Goal: Task Accomplishment & Management: Complete application form

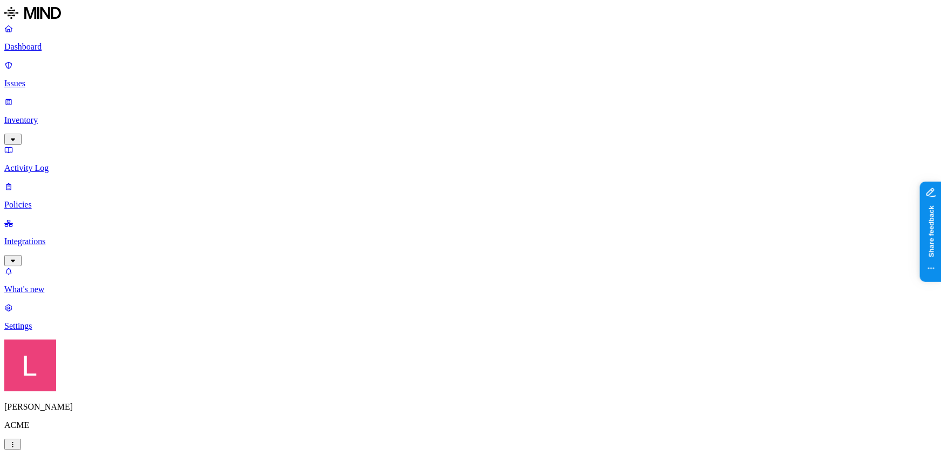
click at [70, 200] on p "Policies" at bounding box center [470, 205] width 933 height 10
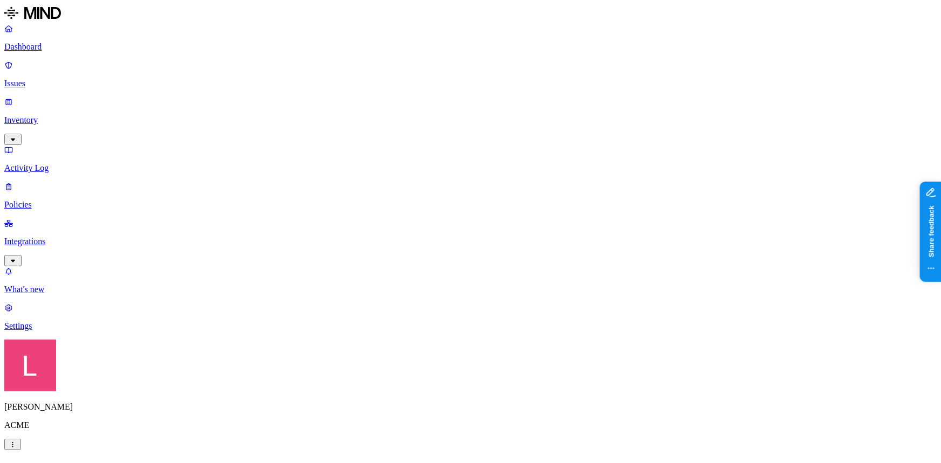
click at [407, 264] on label "Data type" at bounding box center [398, 260] width 16 height 19
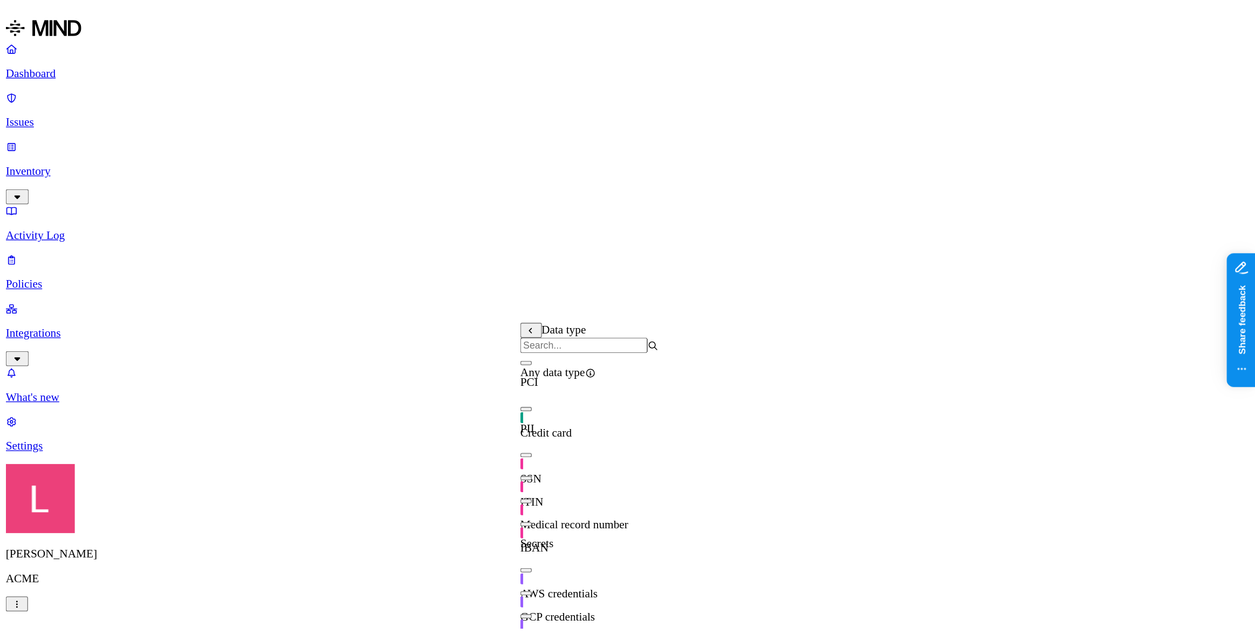
scroll to position [189, 0]
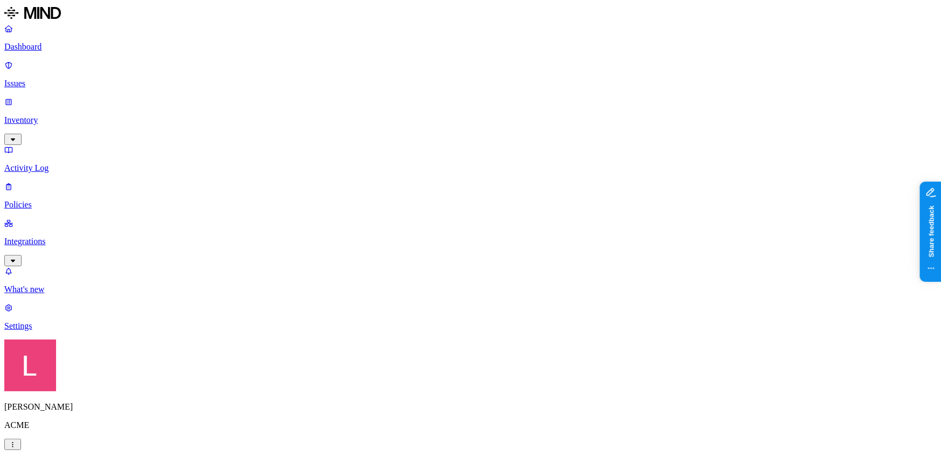
click at [426, 242] on label "Classification" at bounding box center [413, 238] width 47 height 9
click at [56, 40] on link "Dashboard" at bounding box center [470, 38] width 933 height 28
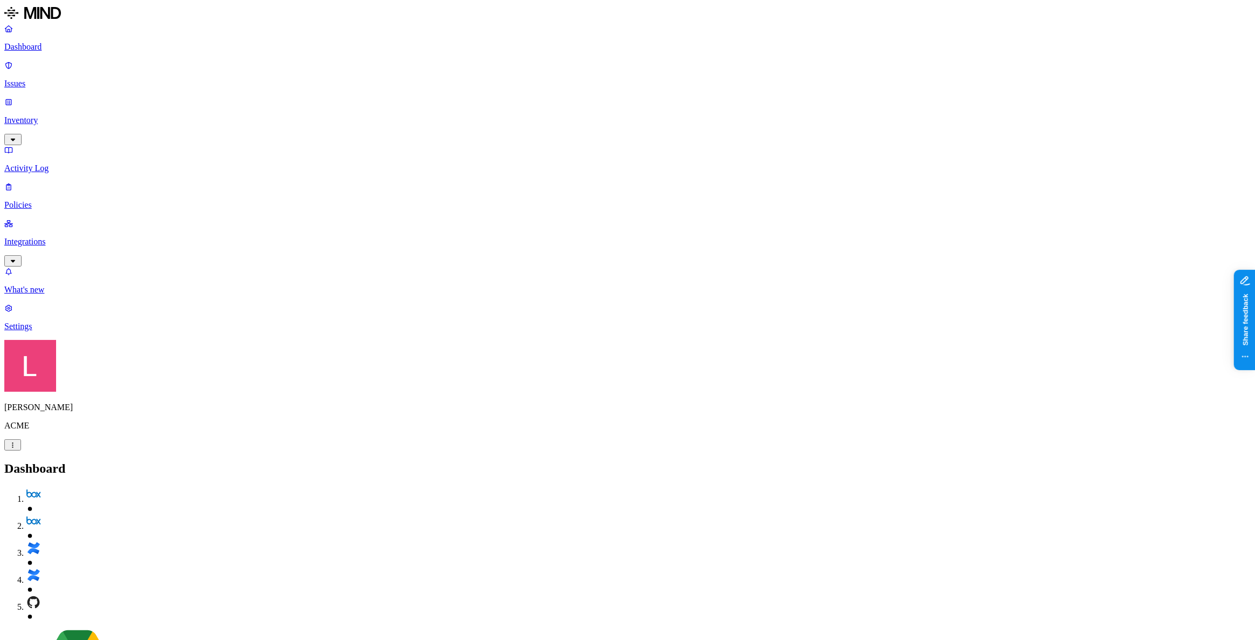
click at [64, 200] on p "Policies" at bounding box center [627, 205] width 1246 height 10
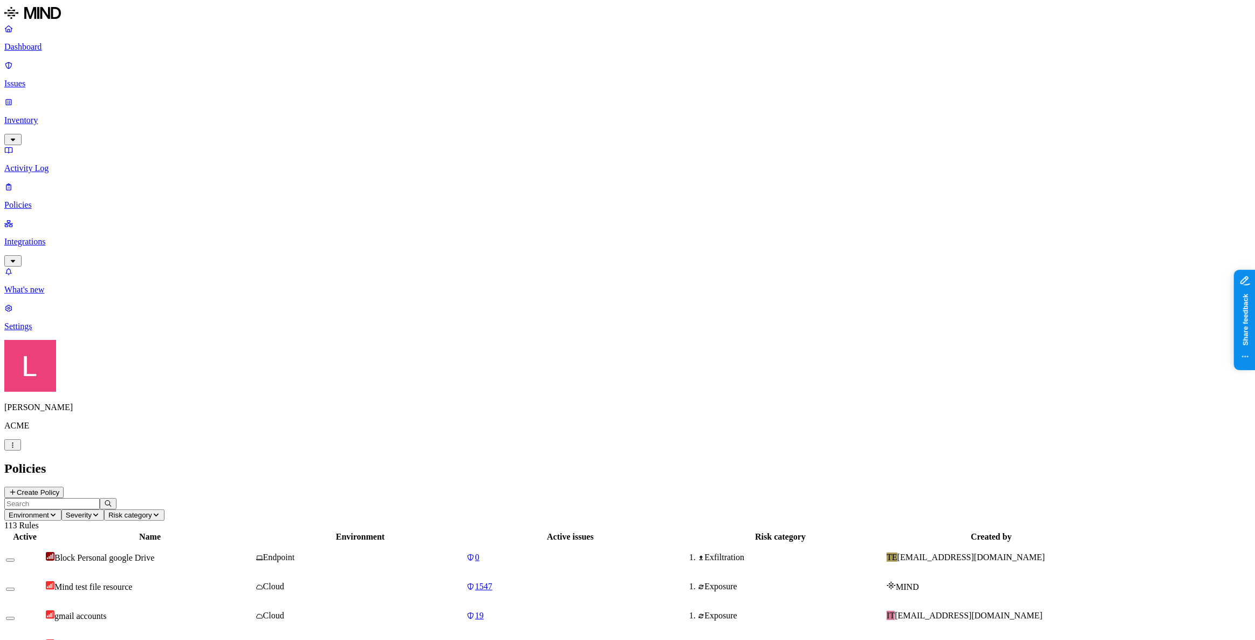
click at [17, 463] on icon at bounding box center [13, 492] width 8 height 6
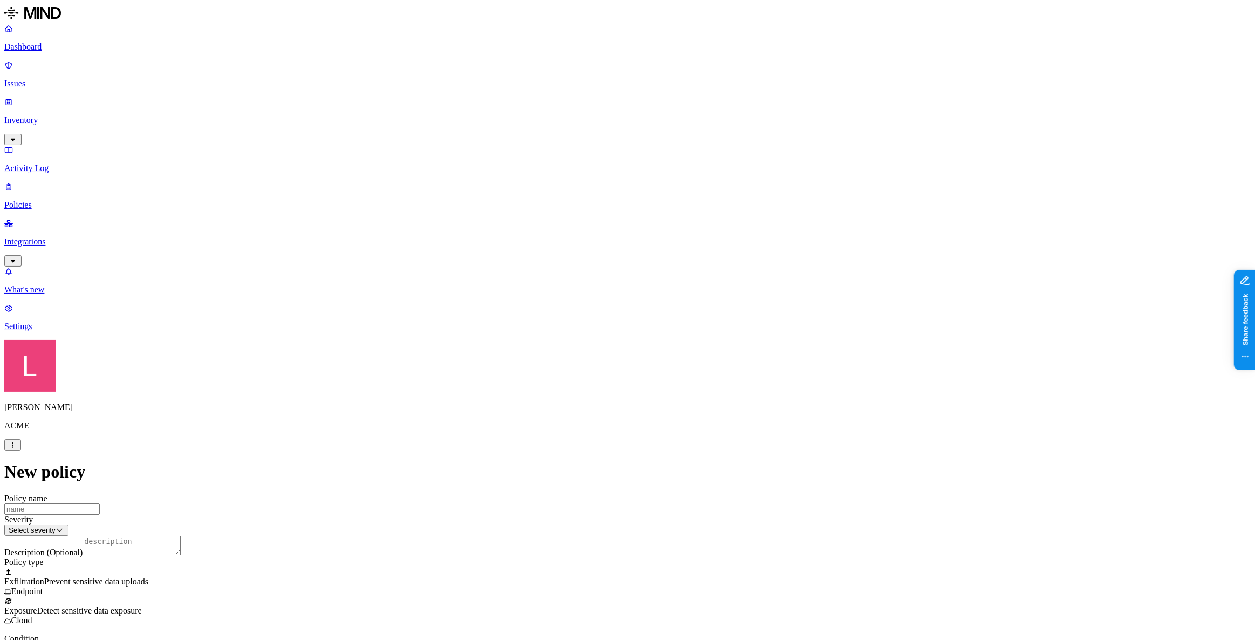
scroll to position [98, 0]
click at [586, 390] on label "Classification" at bounding box center [570, 385] width 47 height 9
click at [556, 463] on button "button" at bounding box center [551, 462] width 9 height 3
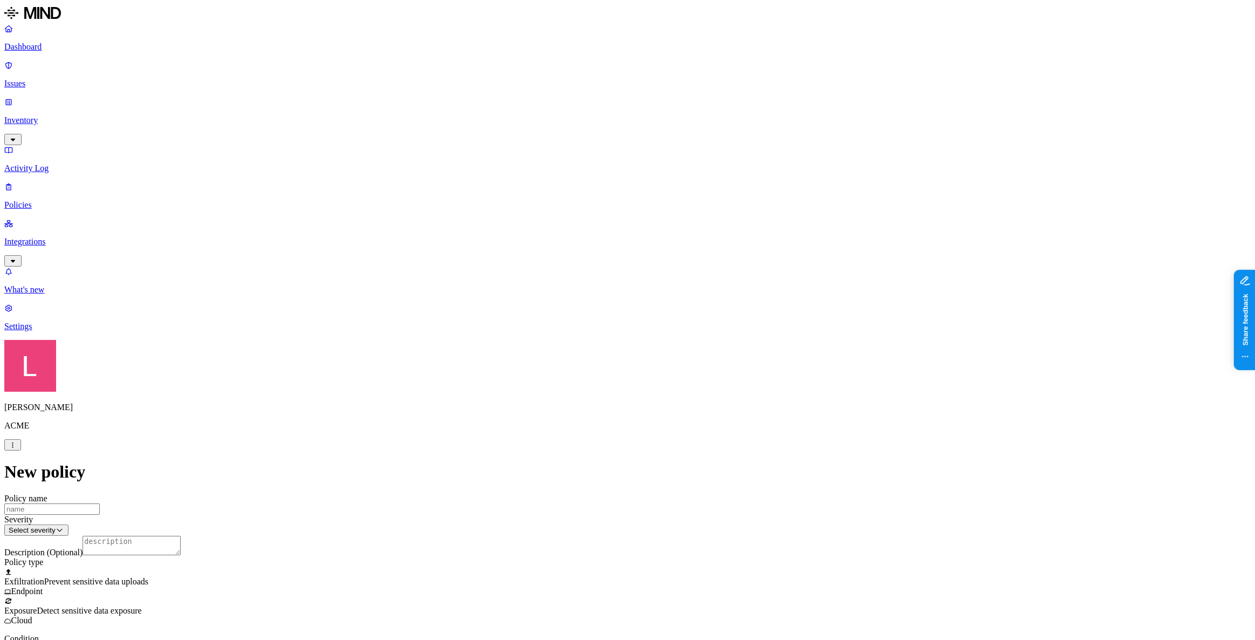
scroll to position [196, 0]
click at [594, 355] on label "Web Domain" at bounding box center [580, 354] width 28 height 19
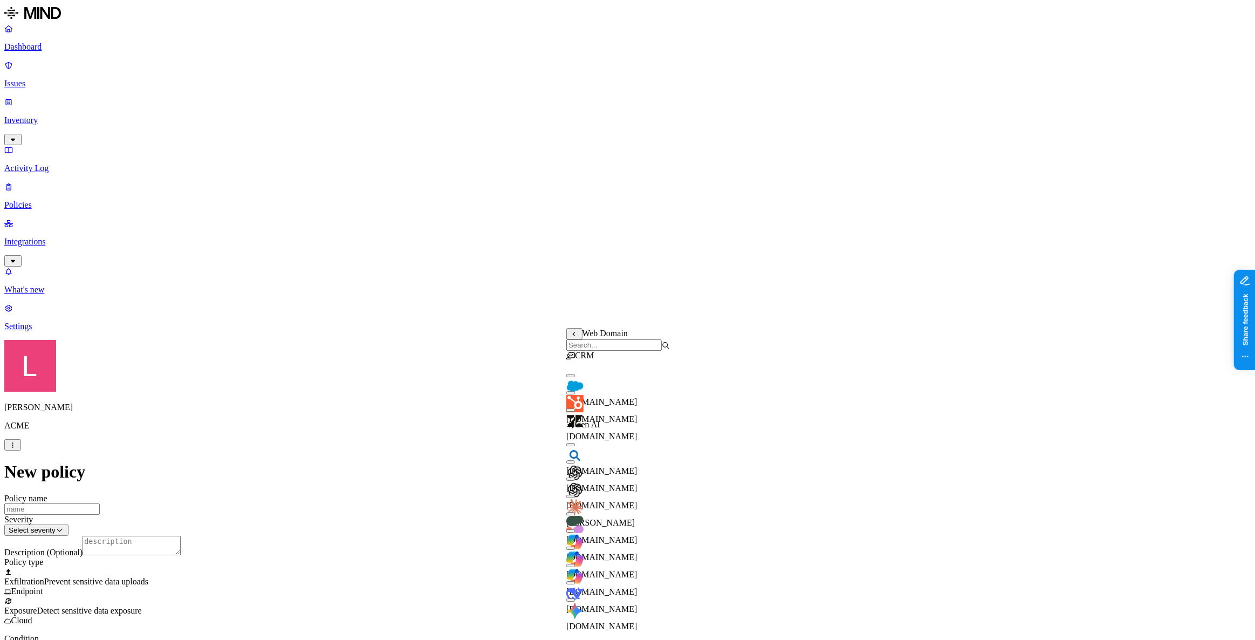
click at [605, 349] on input "search" at bounding box center [613, 344] width 95 height 11
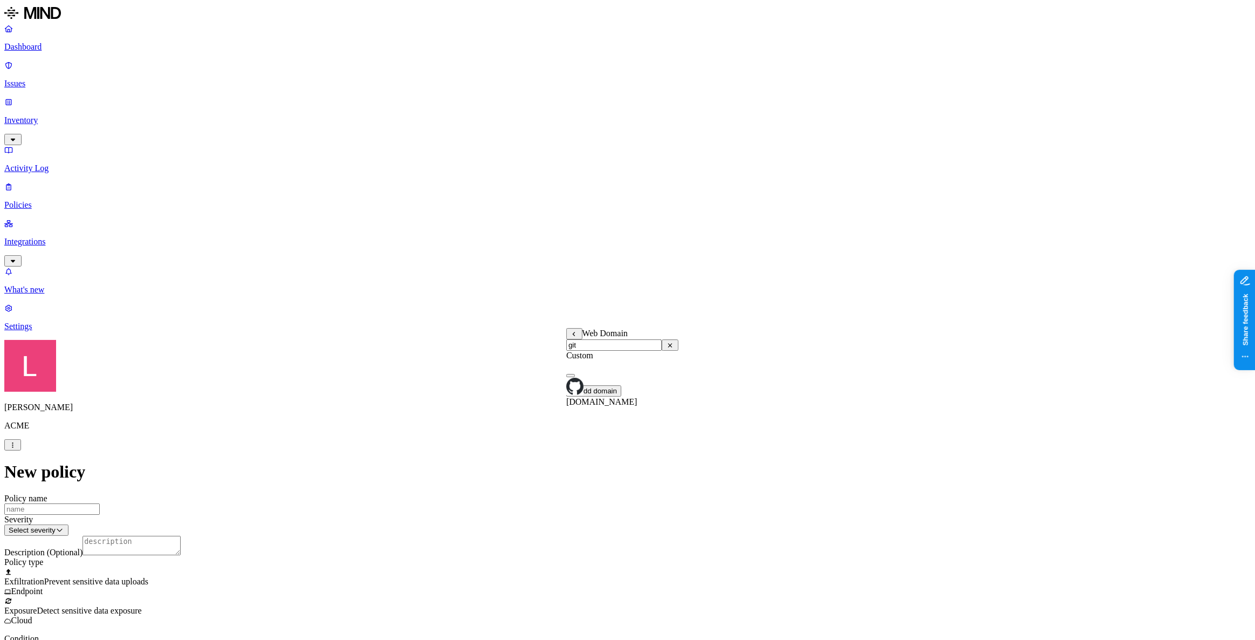
type input "git"
click at [575, 377] on button "button" at bounding box center [570, 375] width 9 height 3
click at [598, 390] on label "Web Category" at bounding box center [582, 383] width 32 height 19
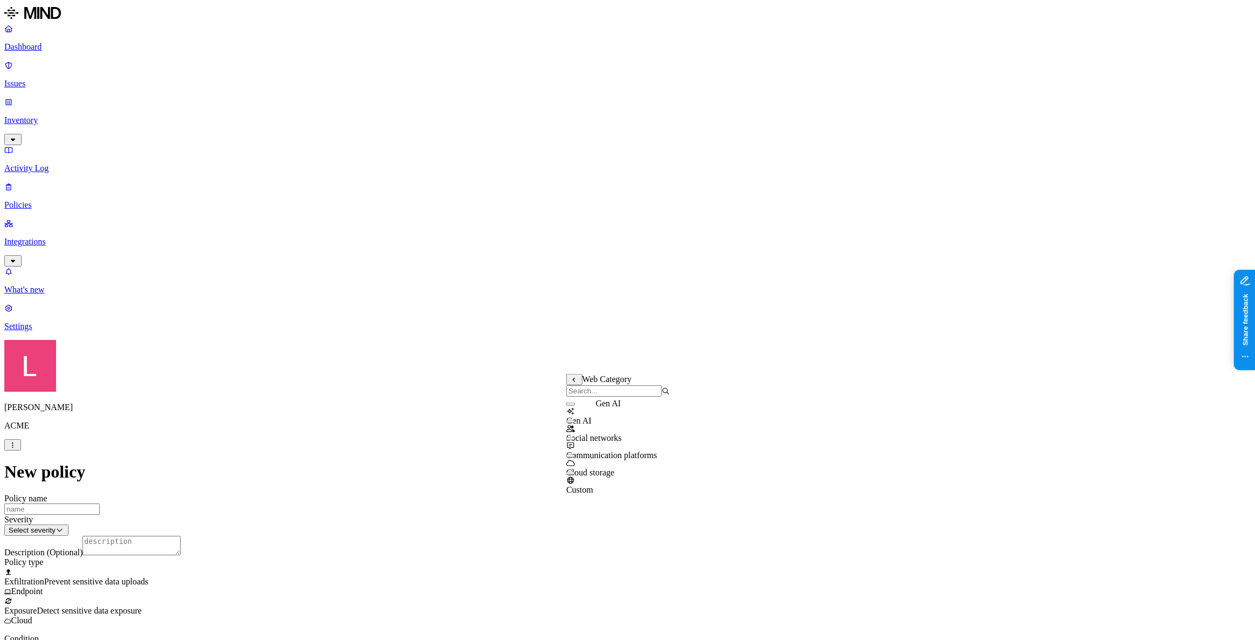
click at [594, 403] on label "Web Domain" at bounding box center [580, 400] width 28 height 19
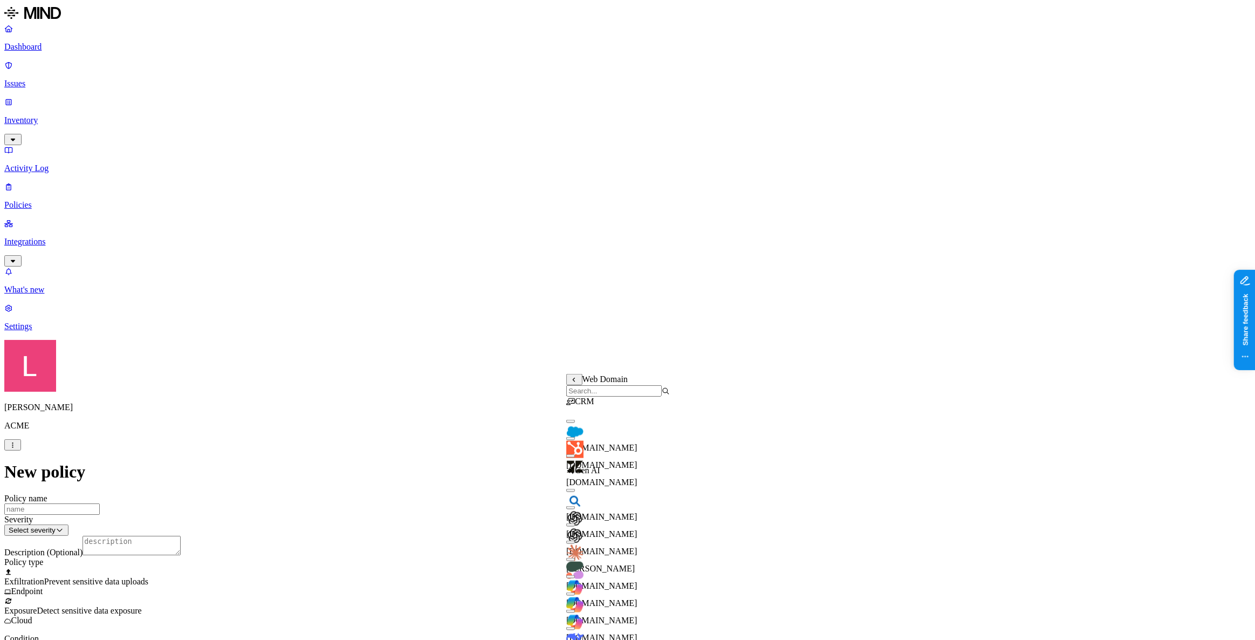
click at [601, 396] on input "search" at bounding box center [613, 390] width 95 height 11
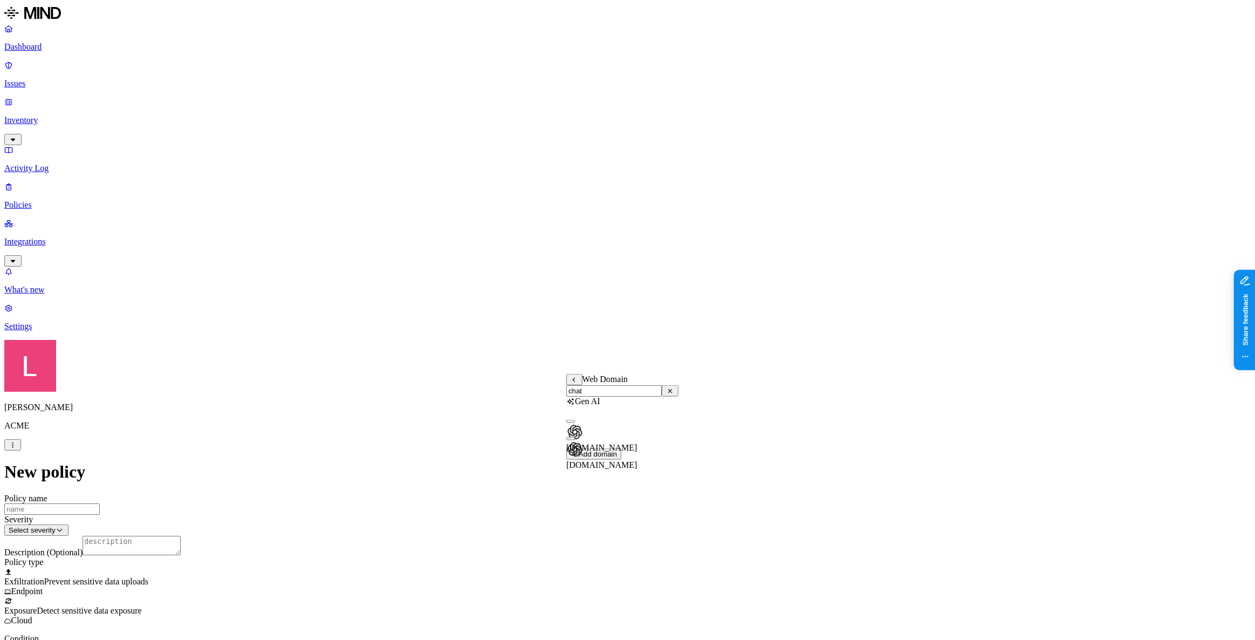
type input "chat"
click at [575, 423] on button "button" at bounding box center [570, 421] width 9 height 3
click at [674, 400] on label "AND" at bounding box center [664, 395] width 19 height 9
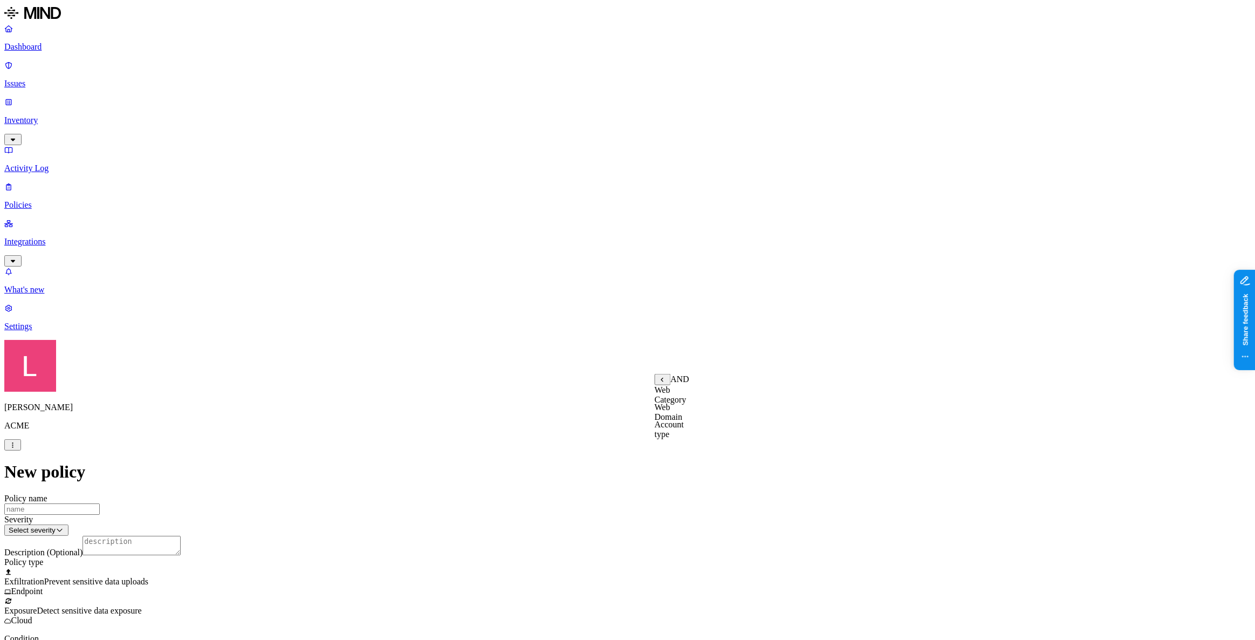
click at [684, 435] on label "Account type" at bounding box center [669, 429] width 29 height 19
click at [696, 394] on label "Unmanaged" at bounding box center [676, 389] width 42 height 9
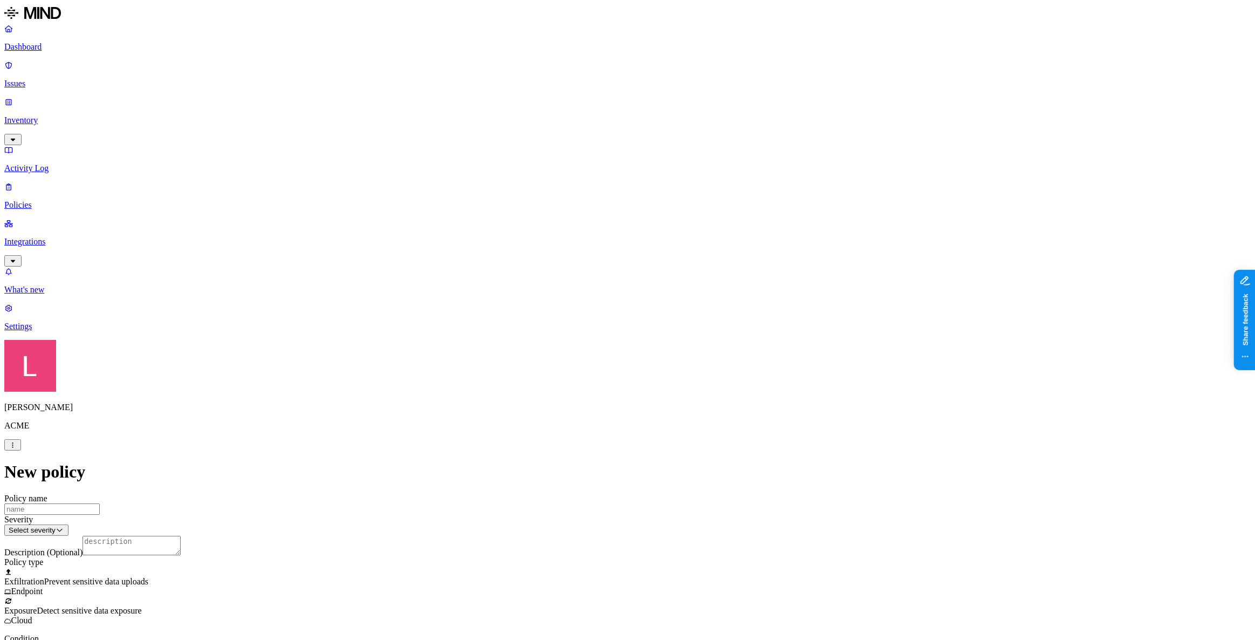
click at [599, 428] on html "Dashboard Issues Inventory Activity Log Policies Integrations What's new 1 Sett…" at bounding box center [627, 597] width 1255 height 1194
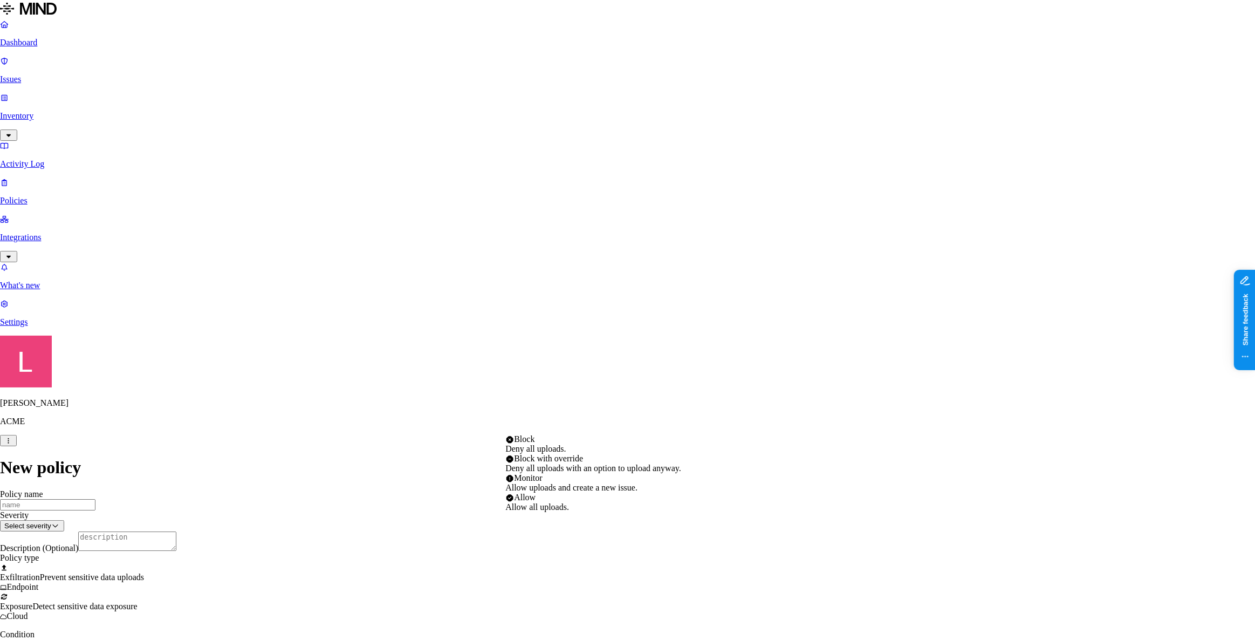
click at [581, 426] on html "Dashboard Issues Inventory Activity Log Policies Integrations What's new 1 Sett…" at bounding box center [627, 594] width 1255 height 1189
select select "4"
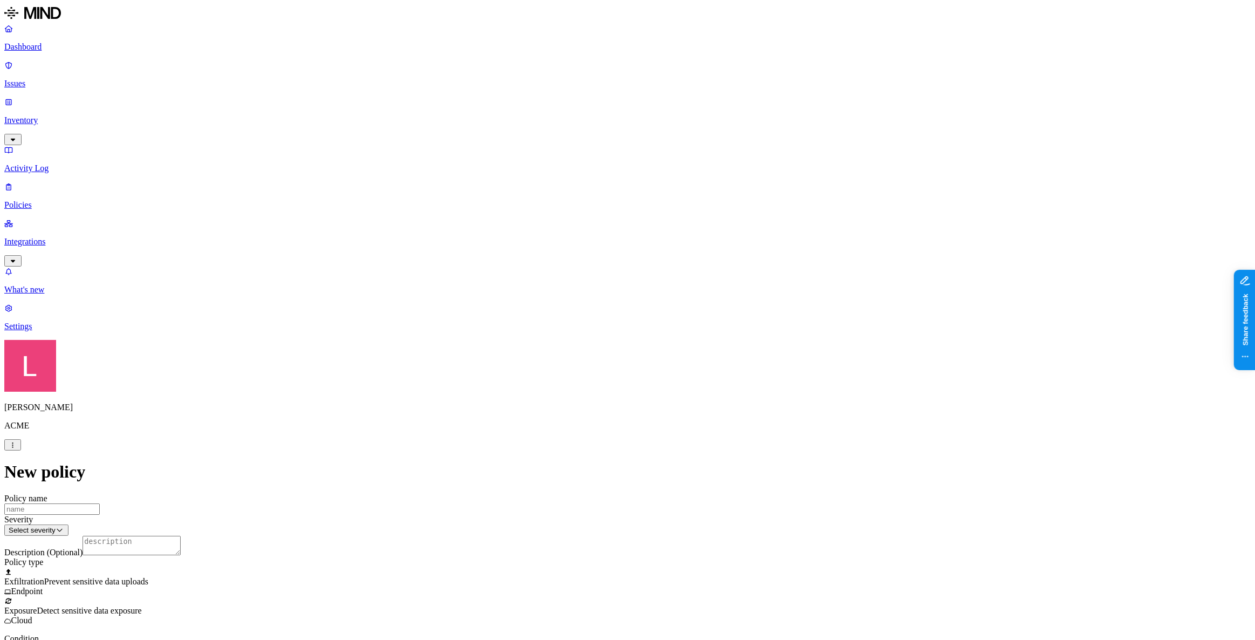
scroll to position [196, 0]
click at [141, 463] on span "Detect sensitive data exposure" at bounding box center [89, 610] width 105 height 9
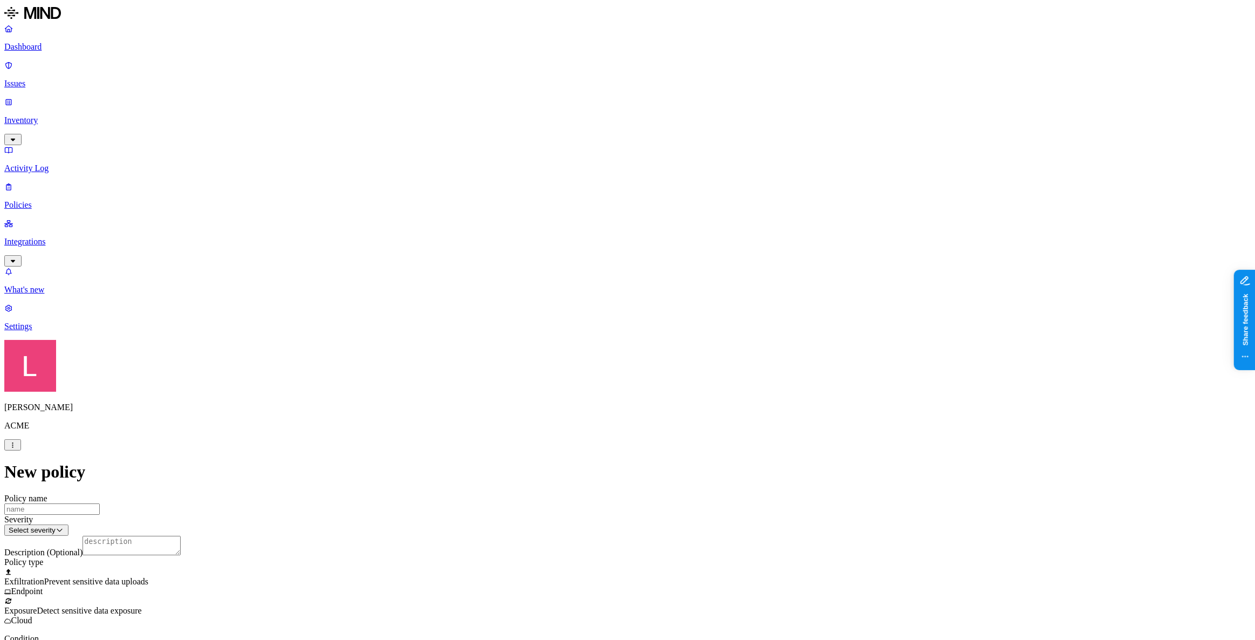
click at [577, 292] on label "Classification" at bounding box center [570, 287] width 47 height 9
click at [565, 381] on div "Secret" at bounding box center [599, 373] width 104 height 30
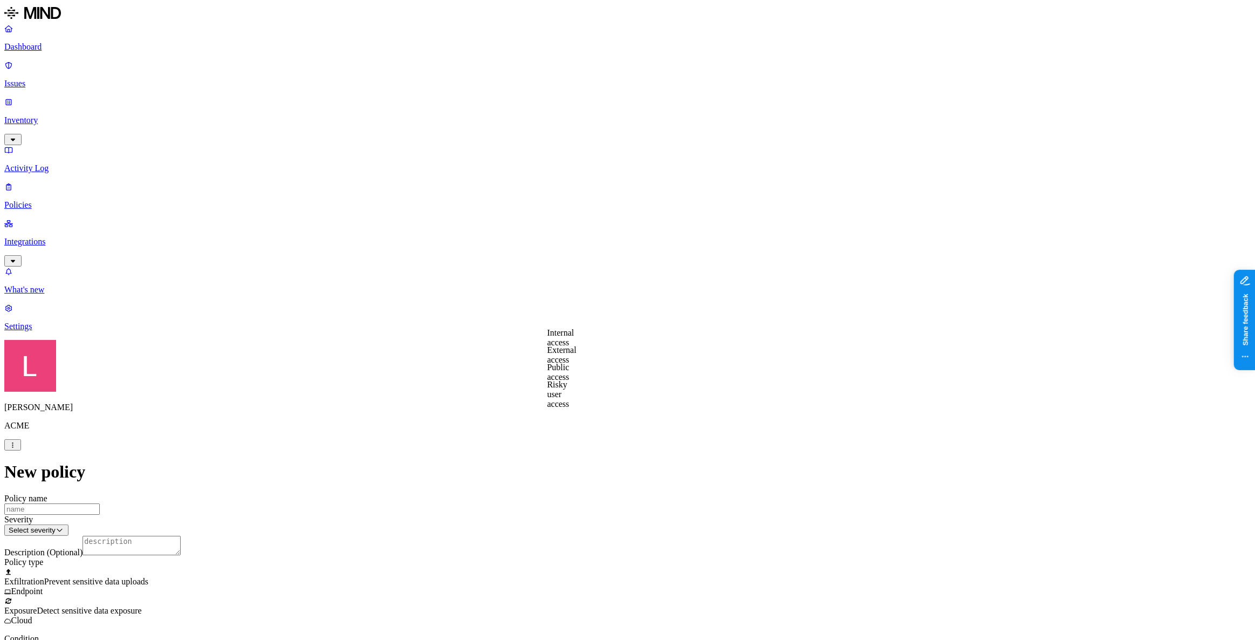
click at [570, 375] on label "Public access" at bounding box center [558, 371] width 22 height 19
click at [592, 353] on label "Anyone with link" at bounding box center [573, 348] width 53 height 19
click at [68, 46] on p "Dashboard" at bounding box center [627, 47] width 1246 height 10
